Goal: Transaction & Acquisition: Purchase product/service

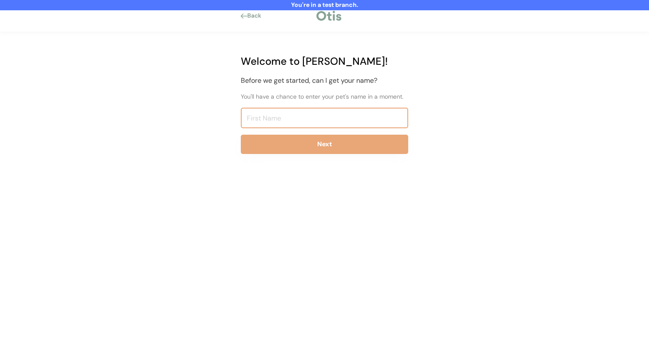
click at [276, 117] on input "input" at bounding box center [324, 118] width 167 height 21
type input "Niina Test8192"
click button "Next" at bounding box center [324, 144] width 167 height 19
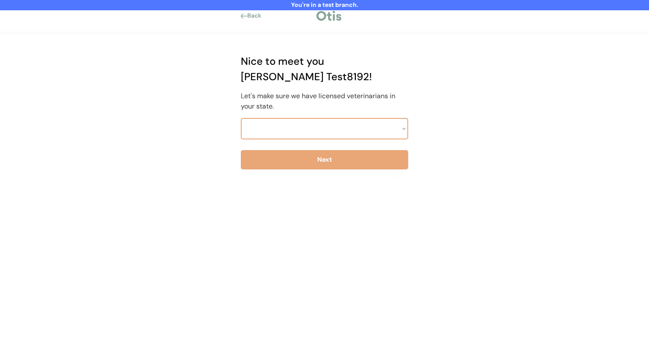
select select ""PLACEHOLDER_1427118222253""
select select ""1348695171700984260__LOOKUP__1703261330887x490715221818616200""
click button "Next" at bounding box center [324, 159] width 167 height 19
click at [281, 118] on select "Select a state Alabama Alaska American Samoa Arizona Arkansas California Colora…" at bounding box center [324, 128] width 167 height 21
select select ""1348695171700984260__LOOKUP__1703261330894x541121467086235900""
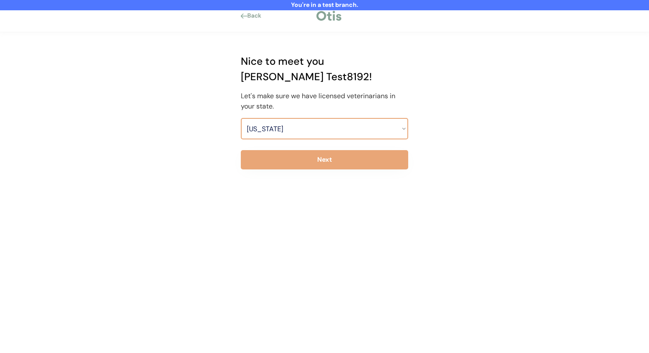
click at [241, 118] on select "Select a state Alabama Alaska American Samoa Arizona Arkansas California Colora…" at bounding box center [324, 128] width 167 height 21
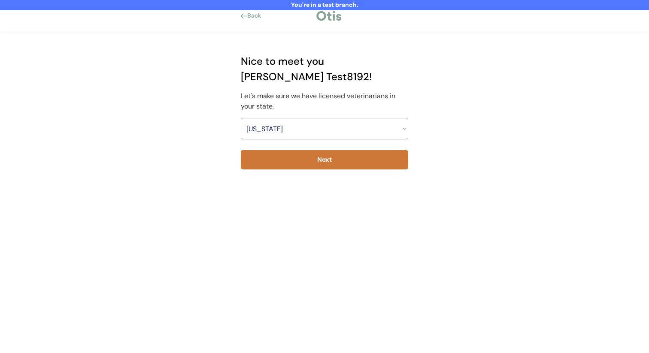
click at [285, 150] on button "Next" at bounding box center [324, 159] width 167 height 19
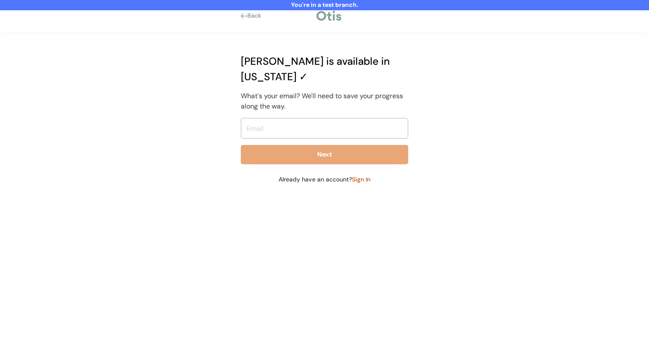
click at [283, 118] on input "email" at bounding box center [324, 128] width 167 height 21
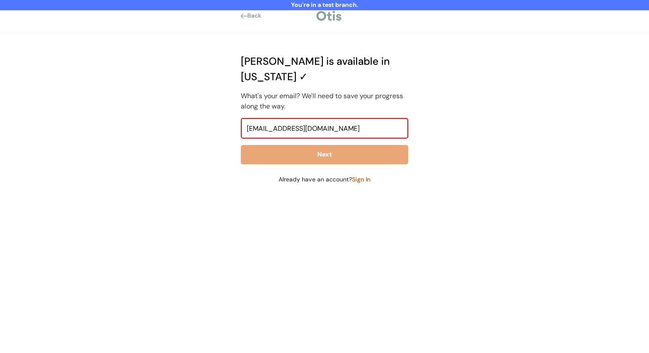
type input "niina+test8192@otisforpets.com"
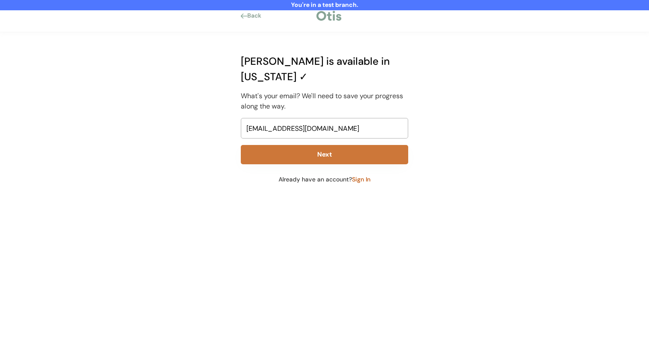
click at [284, 145] on button "Next" at bounding box center [324, 154] width 167 height 19
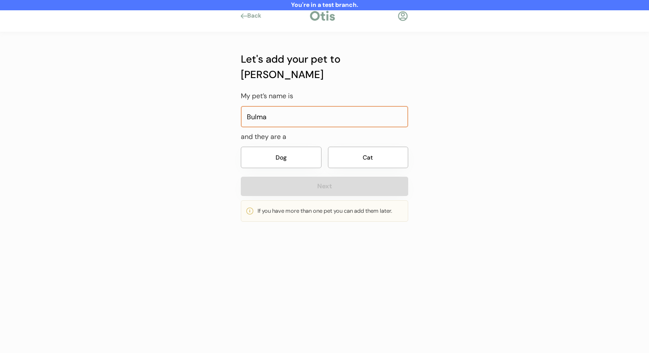
type input "Bulma"
click at [307, 147] on button "Dog" at bounding box center [281, 157] width 81 height 21
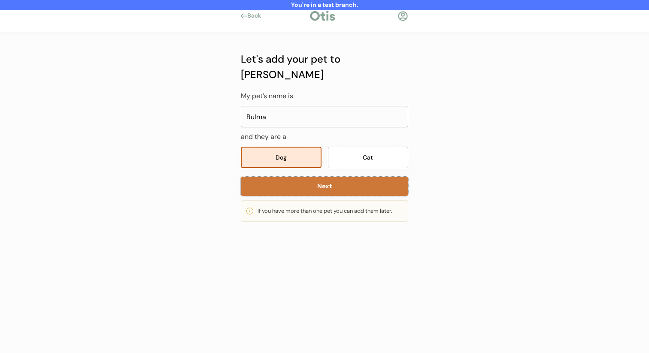
click at [310, 178] on button "Next" at bounding box center [324, 186] width 167 height 19
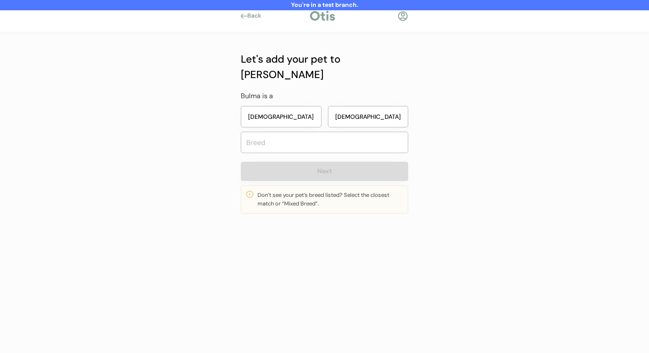
click at [343, 106] on button "Male" at bounding box center [368, 116] width 81 height 21
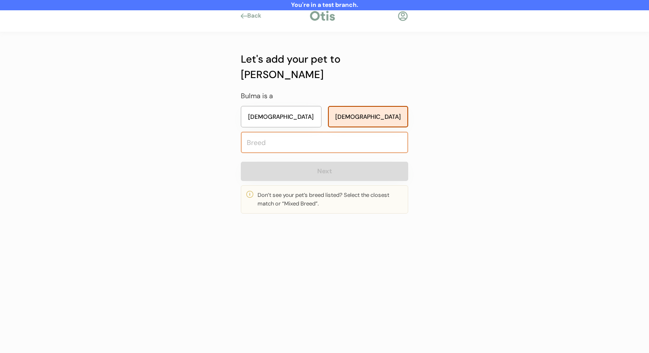
click at [331, 132] on input "text" at bounding box center [324, 142] width 167 height 21
type input "m"
click at [315, 106] on button "Female" at bounding box center [281, 116] width 81 height 21
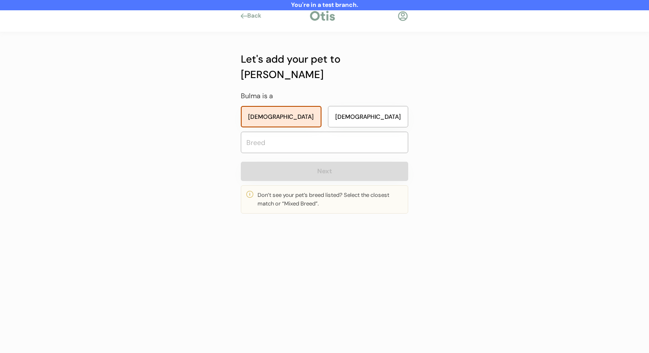
click at [315, 132] on input "text" at bounding box center [324, 142] width 167 height 21
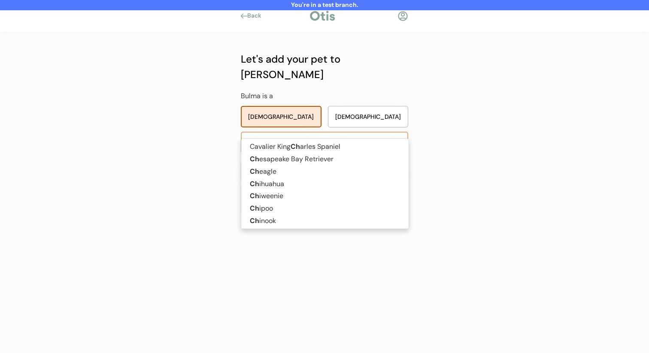
click at [316, 140] on span "Cavalier King Ch arles Spaniel Ch esapeake Bay Retriever Ch eagle Ch ihuahua Ch…" at bounding box center [325, 183] width 168 height 91
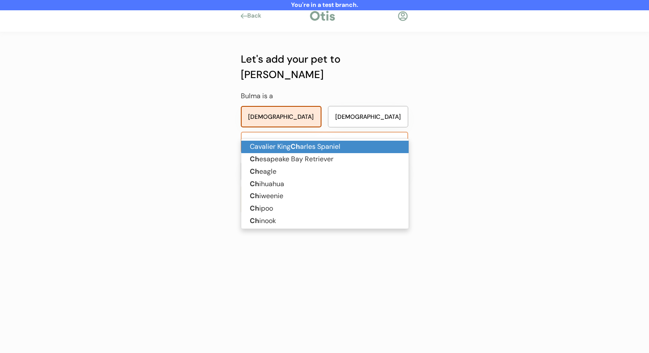
click at [315, 144] on p "Cavalier King Ch arles Spaniel" at bounding box center [324, 147] width 167 height 12
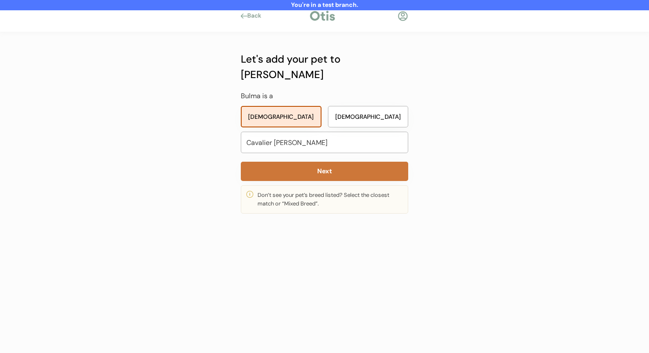
type input "Cavalier King Charles Spaniel"
click at [316, 162] on button "Next" at bounding box center [324, 171] width 167 height 19
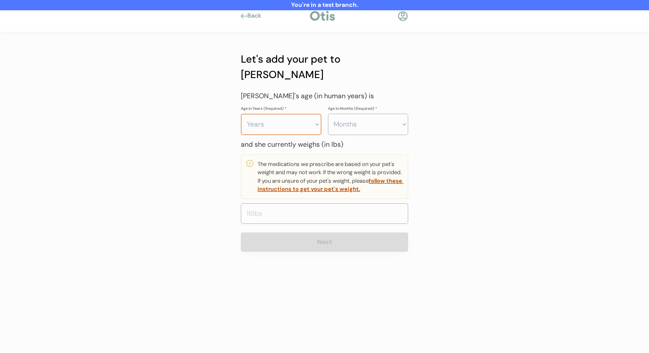
click at [282, 114] on select "Years 0 1 2 3 4 5 6 7 8 9 10 11 12 13 14 15 16 17 18 19 20" at bounding box center [281, 124] width 81 height 21
select select "4"
click at [241, 114] on select "Years 0 1 2 3 4 5 6 7 8 9 10 11 12 13 14 15 16 17 18 19 20" at bounding box center [281, 124] width 81 height 21
click at [365, 114] on select "Months 0 1 2 3 4 5 6 7 8 9 10 11" at bounding box center [368, 124] width 81 height 21
select select "3"
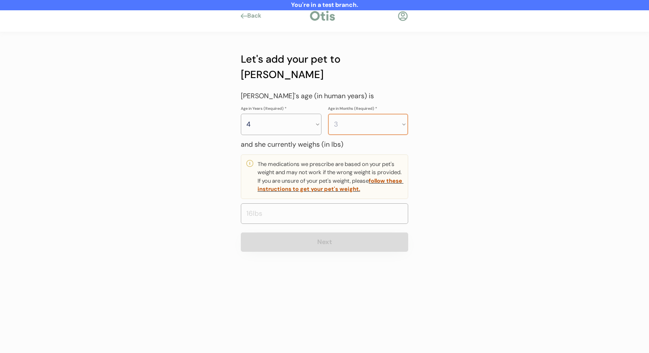
click at [328, 114] on select "Months 0 1 2 3 4 5 6 7 8 9 10 11" at bounding box center [368, 124] width 81 height 21
click at [337, 185] on div "and she currently weighs (in lbs) The medications we prescribe are based on you…" at bounding box center [324, 182] width 167 height 85
click at [334, 204] on input "input" at bounding box center [324, 214] width 167 height 21
type input "22.0"
click at [322, 233] on button "Next" at bounding box center [324, 242] width 167 height 19
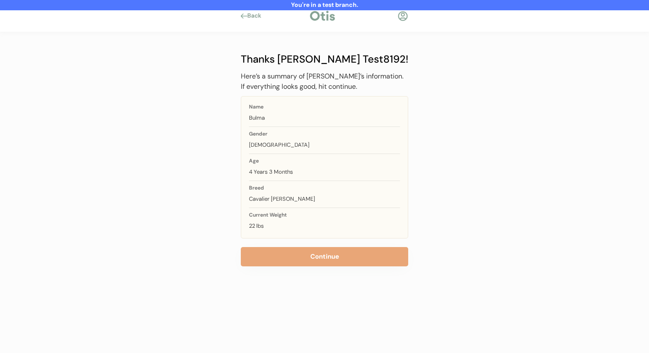
click at [316, 246] on div "Thanks Niina Test8192! Here’s a summary of Bulma’s information. If everything l…" at bounding box center [324, 159] width 167 height 215
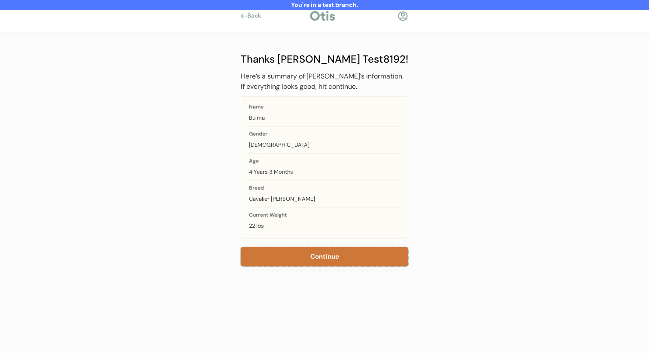
click at [313, 256] on button "Continue" at bounding box center [324, 256] width 167 height 19
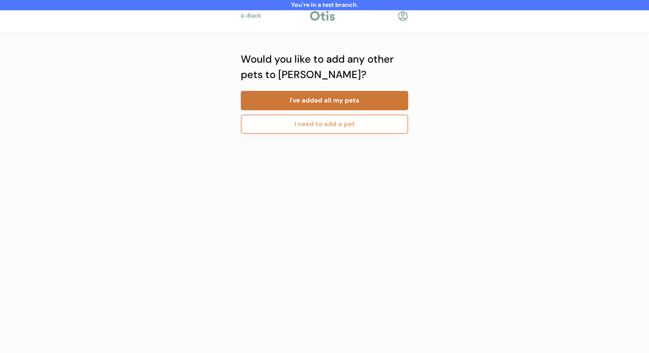
click at [323, 104] on button "I've added all my pets" at bounding box center [324, 100] width 167 height 19
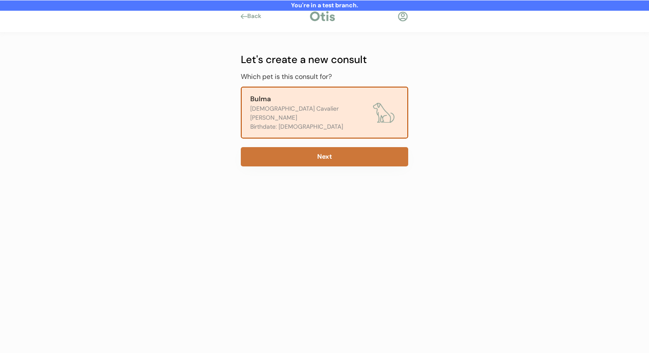
click at [332, 147] on button "Next" at bounding box center [324, 156] width 167 height 19
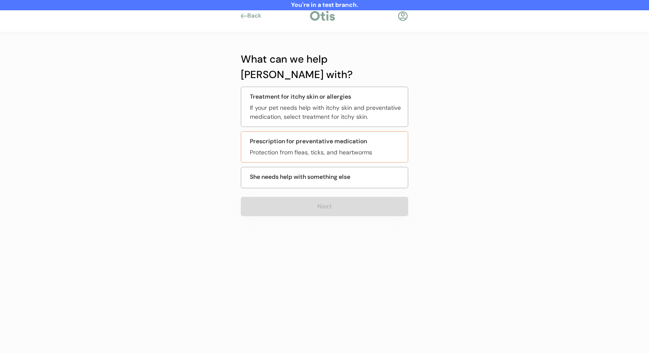
click at [321, 137] on div "Prescription for preventative medication" at bounding box center [308, 141] width 117 height 9
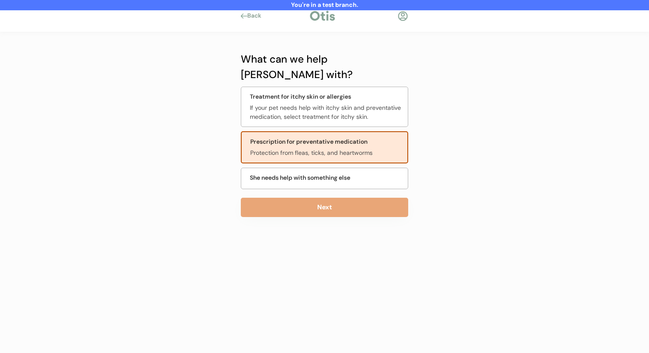
click at [306, 198] on button "Next" at bounding box center [324, 207] width 167 height 19
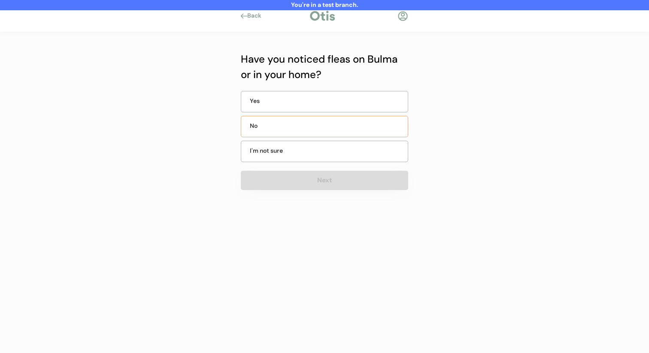
click at [321, 119] on div "No" at bounding box center [324, 126] width 167 height 21
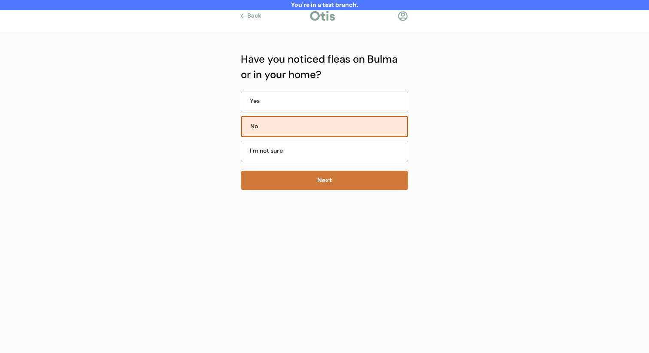
click at [297, 181] on button "Next" at bounding box center [324, 180] width 167 height 19
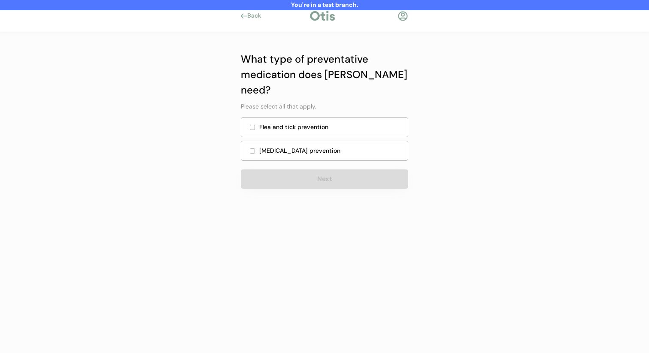
click at [301, 141] on div "Heartworm prevention" at bounding box center [324, 151] width 167 height 20
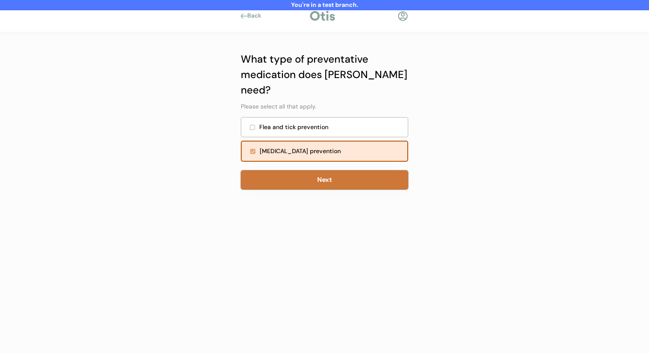
click at [298, 170] on button "Next" at bounding box center [324, 179] width 167 height 19
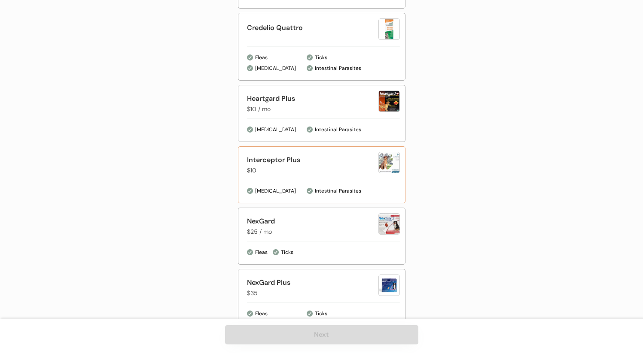
scroll to position [378, 0]
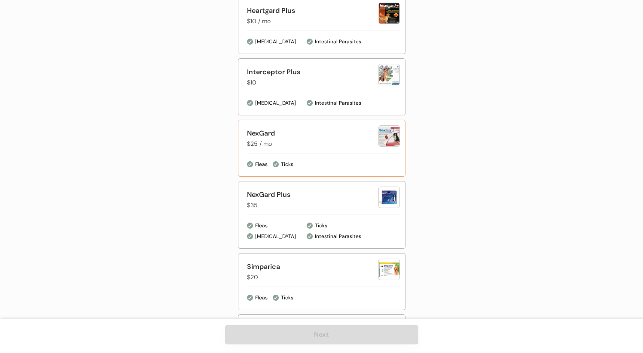
click at [346, 152] on div "NexGard $25 / mo Fleas Ticks" at bounding box center [321, 148] width 167 height 57
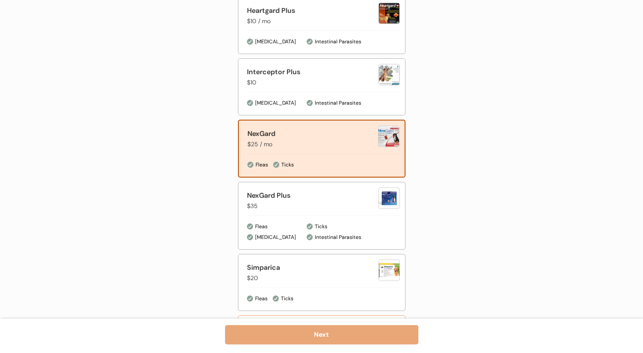
click at [311, 332] on button "Next" at bounding box center [321, 335] width 193 height 19
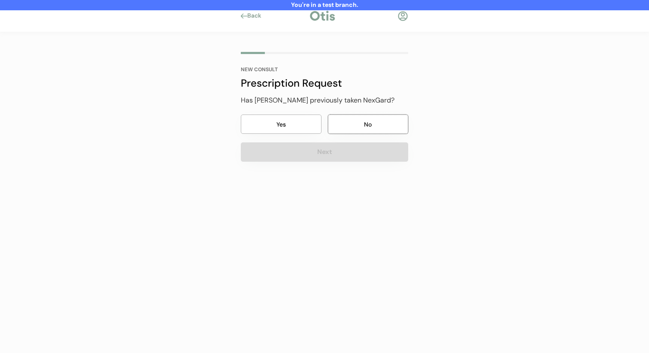
click at [341, 125] on button "No" at bounding box center [368, 124] width 81 height 19
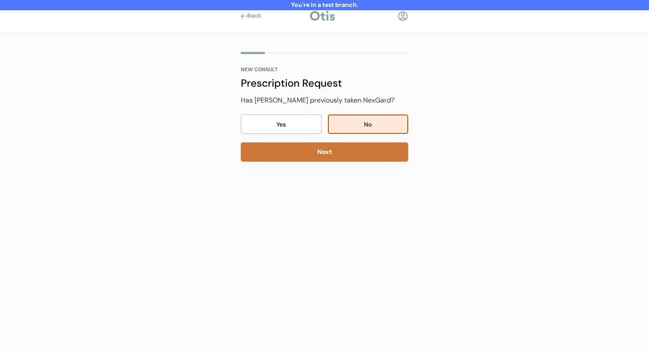
click at [340, 149] on button "Next" at bounding box center [324, 152] width 167 height 19
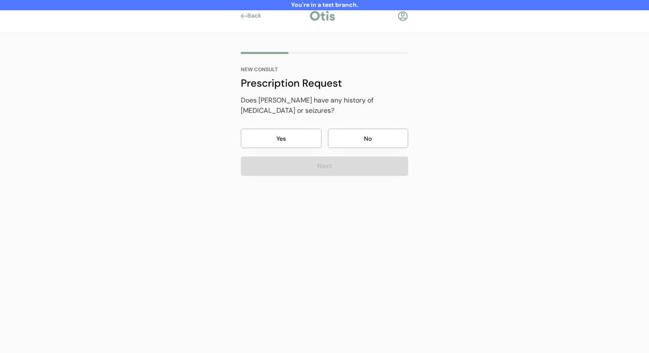
click at [359, 125] on div "Does [PERSON_NAME] have any history of [MEDICAL_DATA] or seizures? Yes No Next" at bounding box center [324, 135] width 167 height 81
click at [351, 153] on div "Does [PERSON_NAME] have any history of [MEDICAL_DATA] or seizures? Yes No Next" at bounding box center [324, 135] width 167 height 81
click at [356, 143] on button "No" at bounding box center [368, 138] width 81 height 19
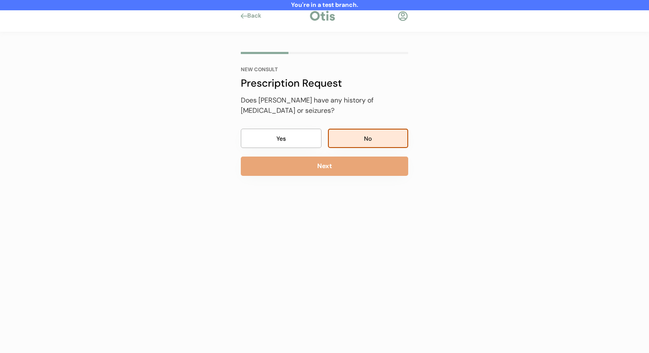
click at [348, 167] on button "Next" at bounding box center [324, 166] width 167 height 19
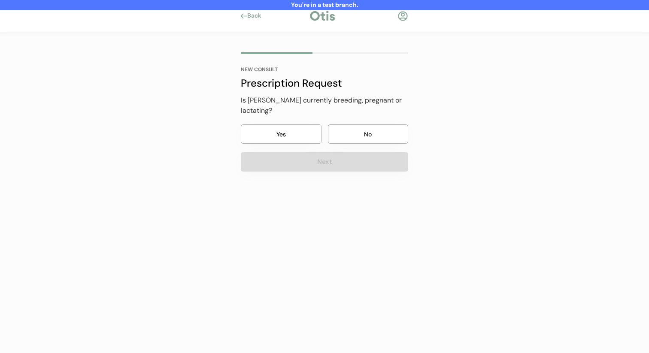
click at [359, 126] on button "No" at bounding box center [368, 134] width 81 height 19
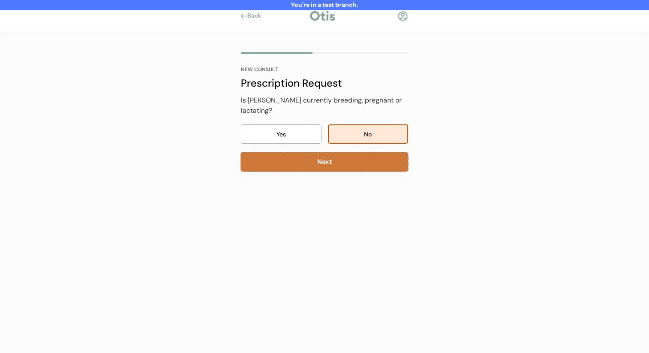
click at [347, 161] on button "Next" at bounding box center [324, 161] width 167 height 19
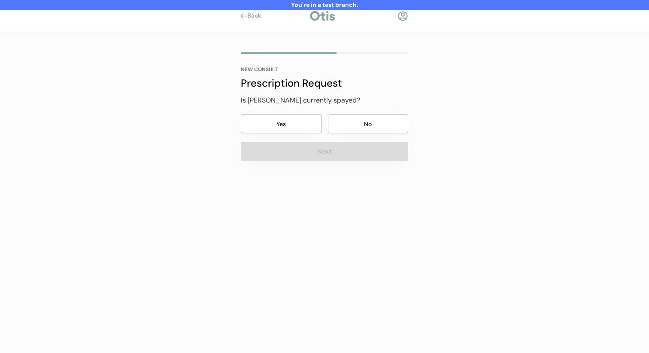
click at [354, 129] on button "No" at bounding box center [368, 123] width 81 height 19
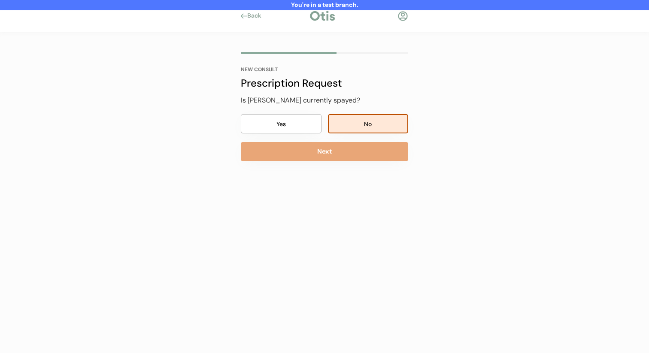
click at [345, 156] on button "Next" at bounding box center [324, 151] width 167 height 19
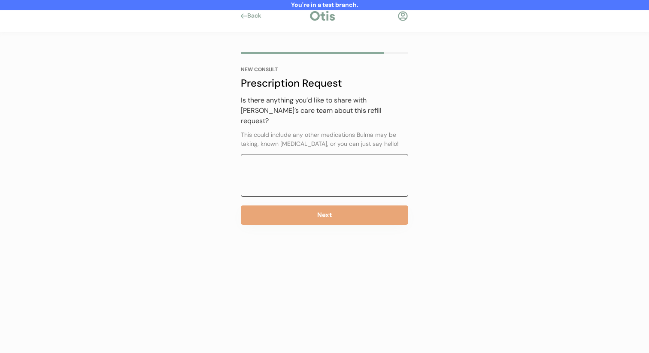
click at [335, 206] on button "Next" at bounding box center [324, 215] width 167 height 19
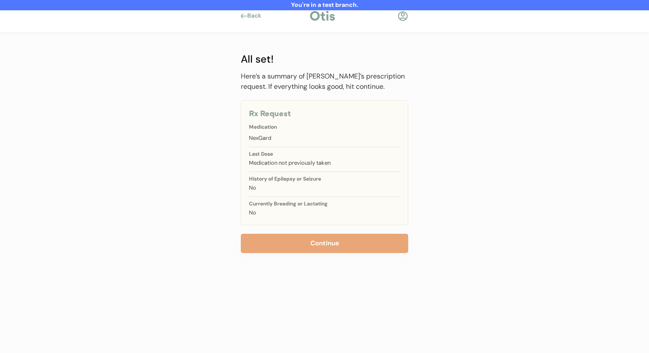
click at [319, 234] on button "Continue" at bounding box center [324, 243] width 167 height 19
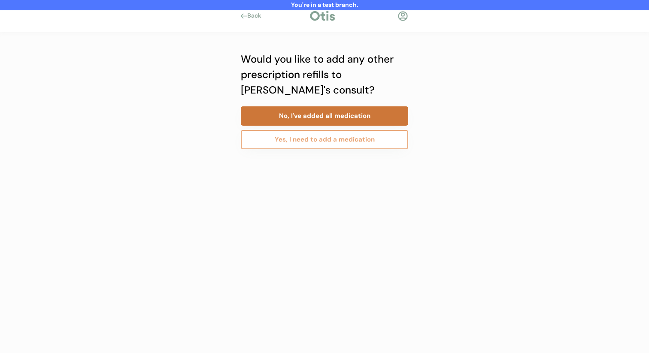
click at [344, 110] on button "No, I've added all medication" at bounding box center [324, 116] width 167 height 19
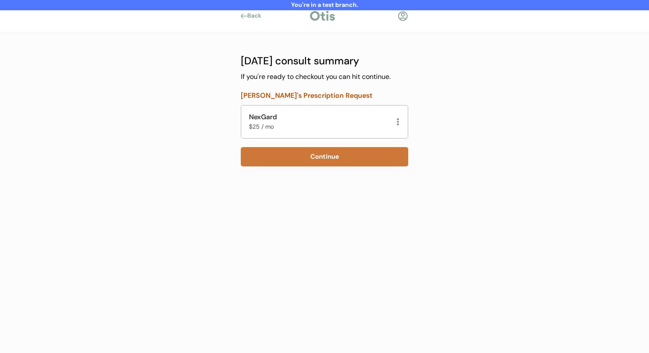
click at [317, 154] on button "Continue" at bounding box center [324, 156] width 167 height 19
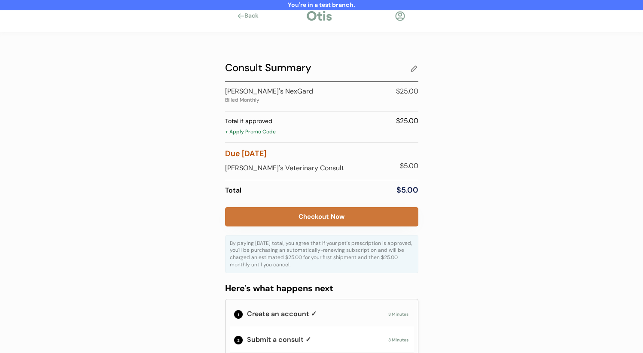
click at [307, 216] on button "Checkout Now" at bounding box center [321, 216] width 193 height 19
